Goal: Information Seeking & Learning: Learn about a topic

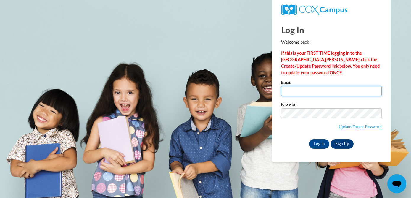
click at [333, 93] on input "Email" at bounding box center [331, 91] width 101 height 10
type input "heather.higa-funada@k12.hi.us"
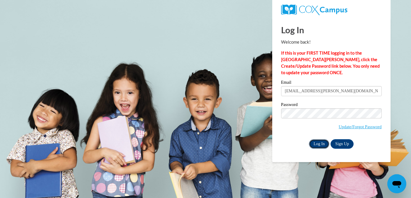
click at [322, 142] on input "Log In" at bounding box center [319, 143] width 21 height 9
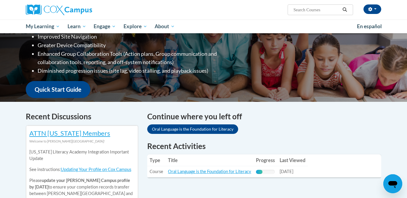
scroll to position [149, 0]
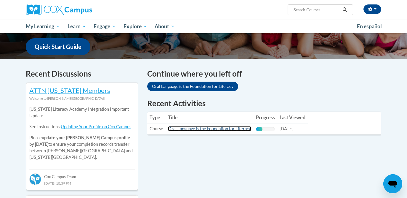
click at [216, 128] on link "Oral Language is the Foundation for Literacy" at bounding box center [209, 128] width 83 height 5
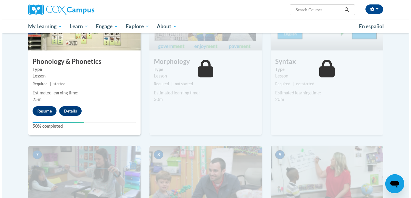
scroll to position [336, 0]
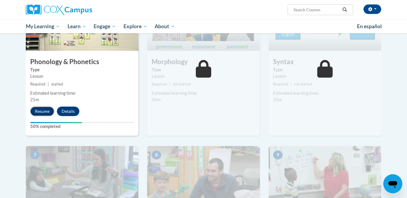
click at [45, 113] on button "Resume" at bounding box center [42, 110] width 24 height 9
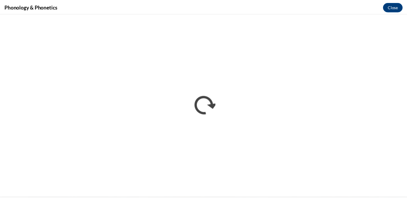
scroll to position [0, 0]
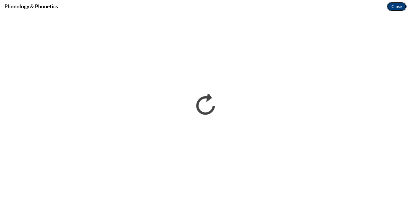
click at [398, 9] on button "Close" at bounding box center [397, 6] width 20 height 9
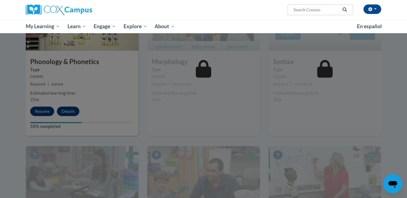
click at [141, 142] on div at bounding box center [203, 99] width 407 height 198
click at [76, 109] on div at bounding box center [203, 99] width 407 height 198
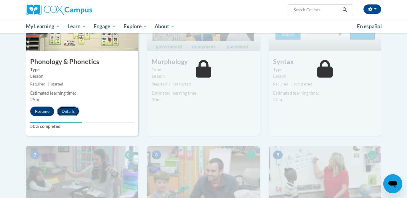
click at [75, 110] on button "Details" at bounding box center [68, 110] width 23 height 9
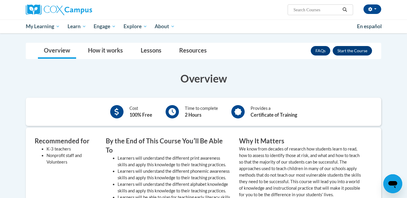
scroll to position [228, 0]
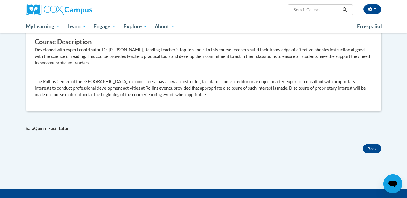
scroll to position [324, 0]
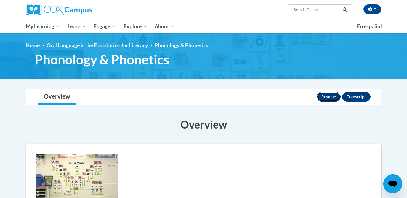
click at [331, 94] on button "Resume" at bounding box center [329, 96] width 24 height 9
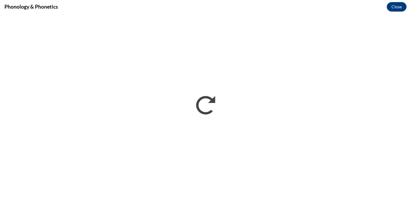
click at [407, 7] on div "Phonology & Phonetics Close" at bounding box center [205, 6] width 411 height 13
click at [400, 7] on button "Close" at bounding box center [397, 6] width 20 height 9
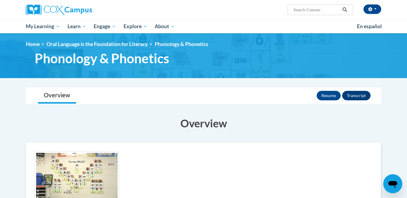
scroll to position [0, 0]
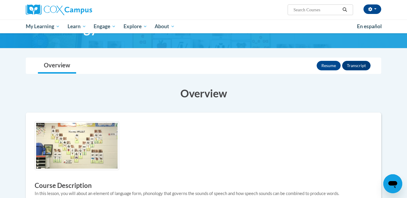
scroll to position [4, 0]
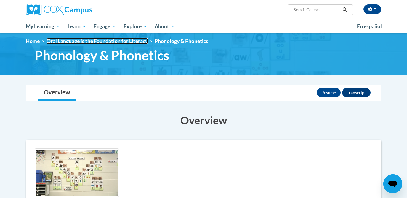
click at [70, 40] on link "Oral Language is the Foundation for Literacy" at bounding box center [97, 41] width 101 height 6
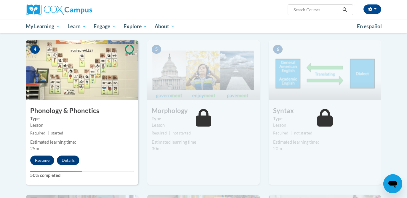
scroll to position [286, 0]
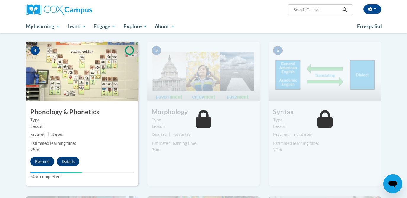
click at [129, 87] on img at bounding box center [82, 70] width 113 height 59
click at [63, 80] on img at bounding box center [82, 70] width 113 height 59
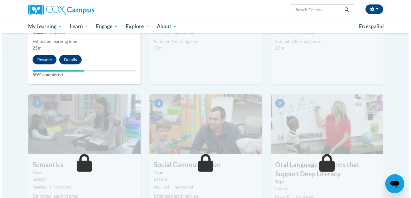
scroll to position [399, 0]
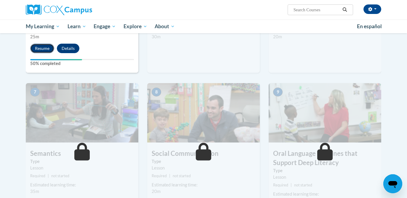
click at [39, 52] on button "Resume" at bounding box center [42, 48] width 24 height 9
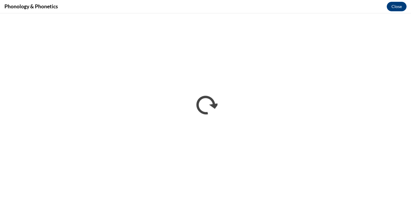
scroll to position [0, 0]
